Goal: Information Seeking & Learning: Check status

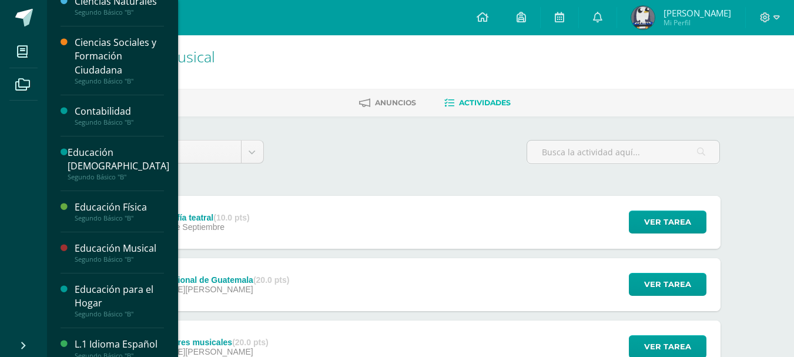
scroll to position [117, 0]
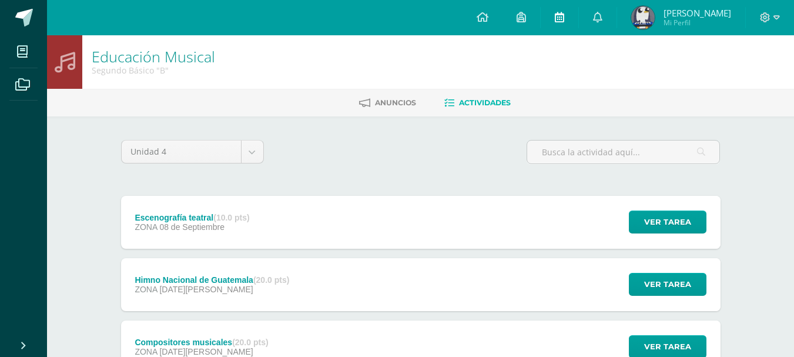
click at [557, 10] on link at bounding box center [559, 17] width 38 height 35
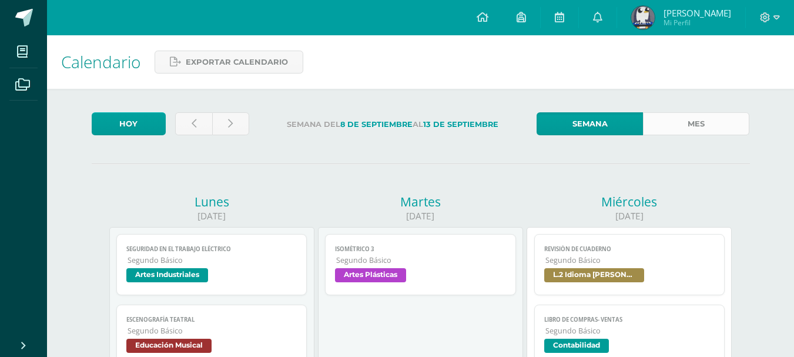
click at [668, 125] on link "Mes" at bounding box center [696, 123] width 106 height 23
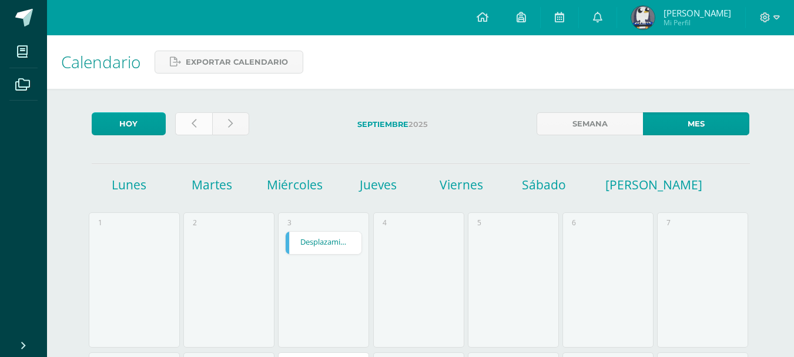
click at [197, 116] on link at bounding box center [193, 123] width 37 height 23
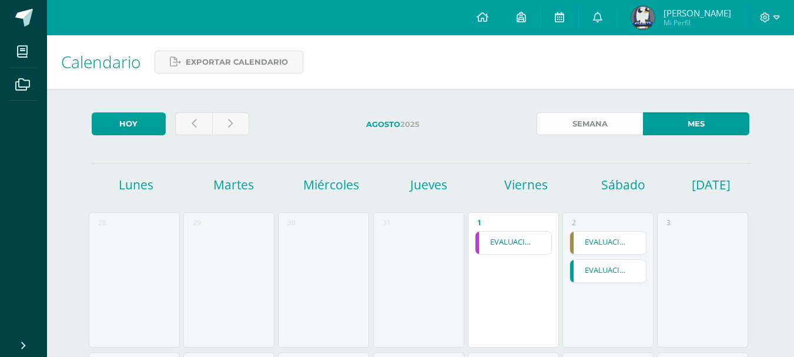
click at [616, 119] on link "Semana" at bounding box center [589, 123] width 106 height 23
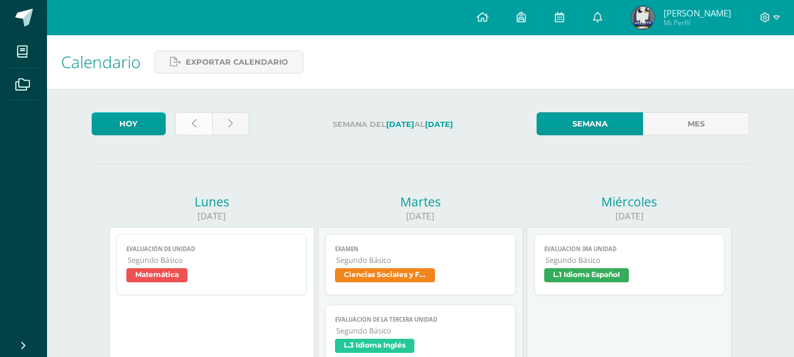
click at [175, 125] on link at bounding box center [193, 123] width 37 height 23
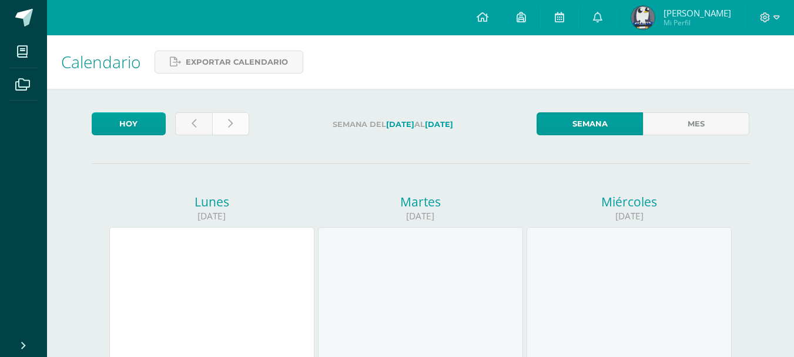
click at [228, 125] on icon at bounding box center [230, 124] width 5 height 10
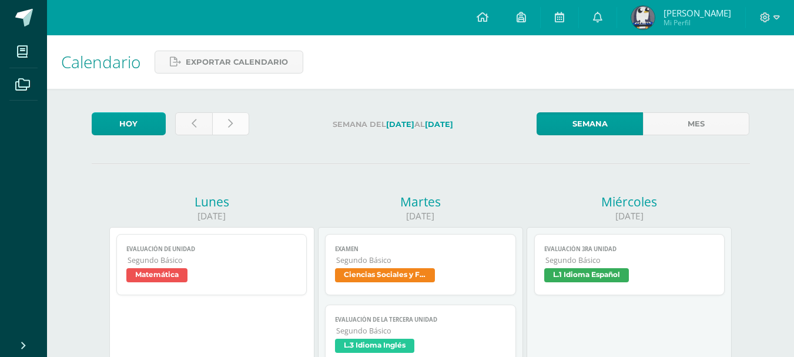
click at [233, 127] on link at bounding box center [230, 123] width 37 height 23
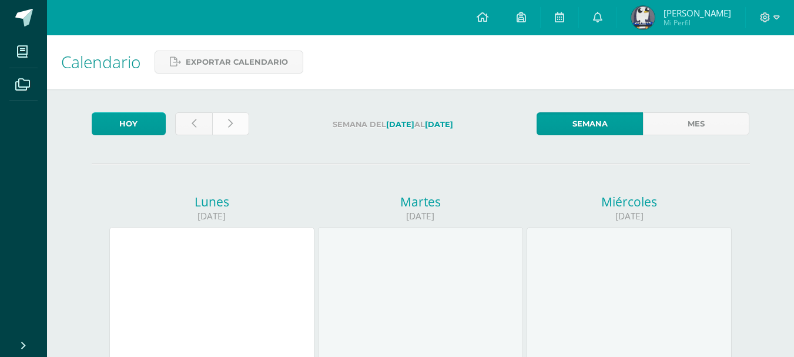
click at [237, 120] on link at bounding box center [230, 123] width 37 height 23
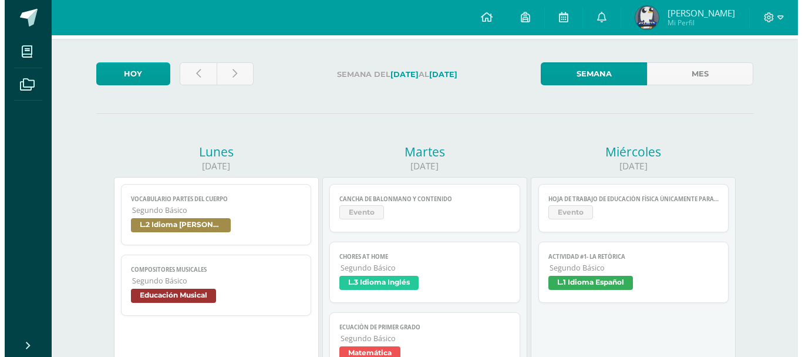
scroll to position [117, 0]
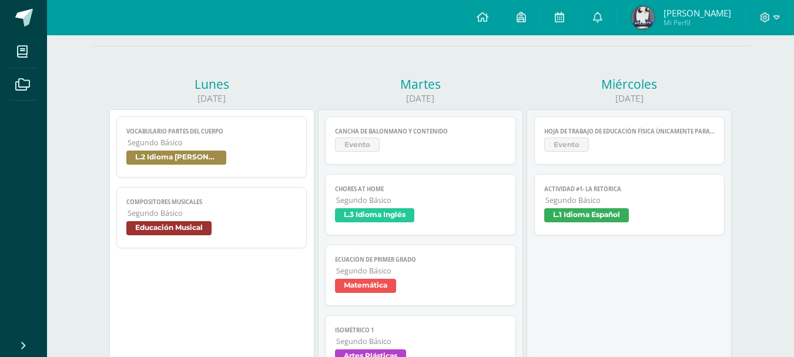
click at [396, 135] on span "Cancha de Balonmano y Contenido" at bounding box center [420, 131] width 171 height 8
